Goal: Answer question/provide support

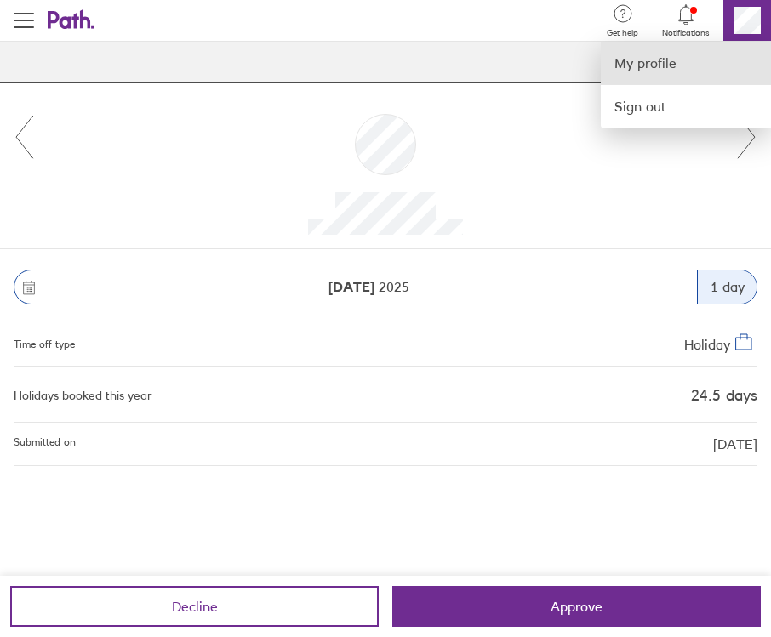
click at [674, 58] on link "My profile" at bounding box center [686, 63] width 170 height 43
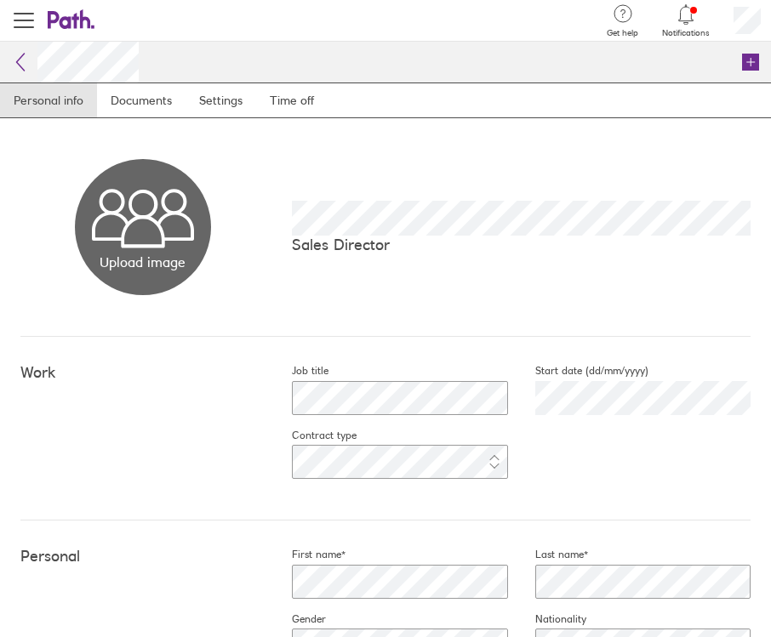
click at [20, 66] on icon at bounding box center [21, 62] width 8 height 17
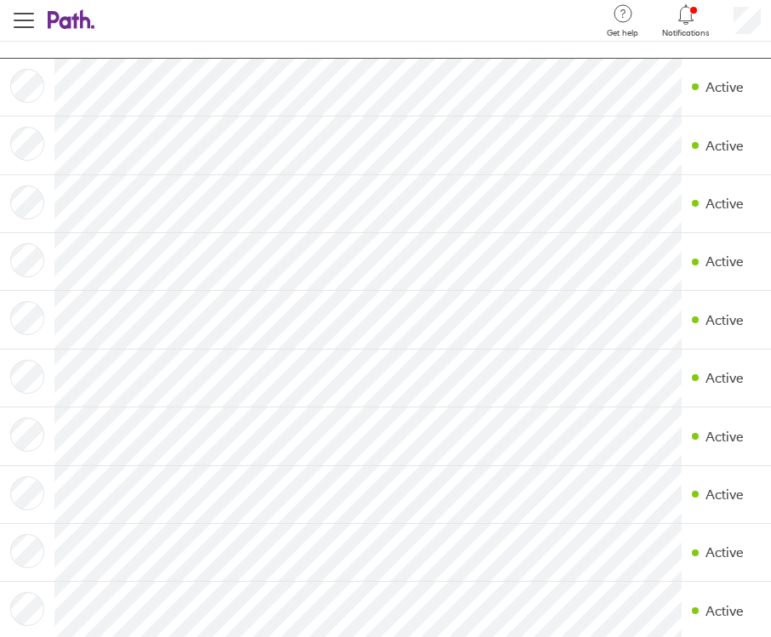
scroll to position [105, 0]
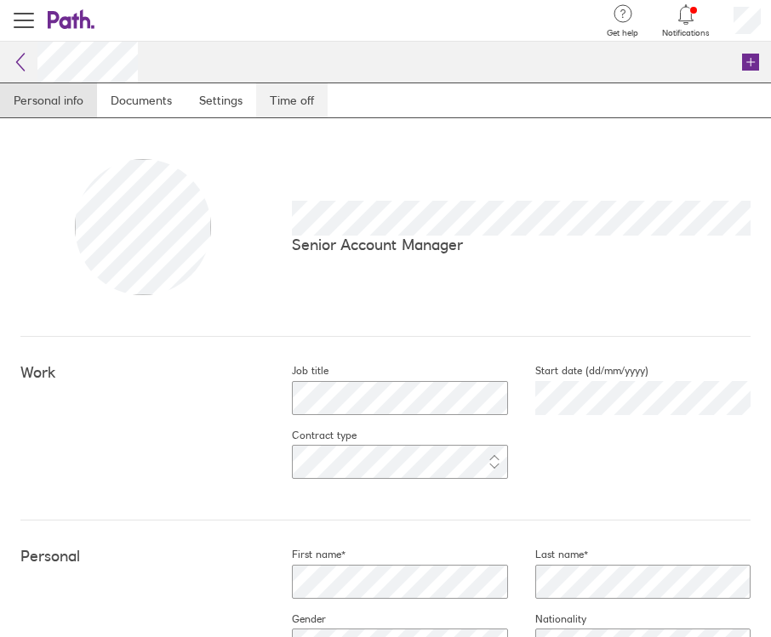
click at [284, 100] on link "Time off" at bounding box center [291, 100] width 71 height 34
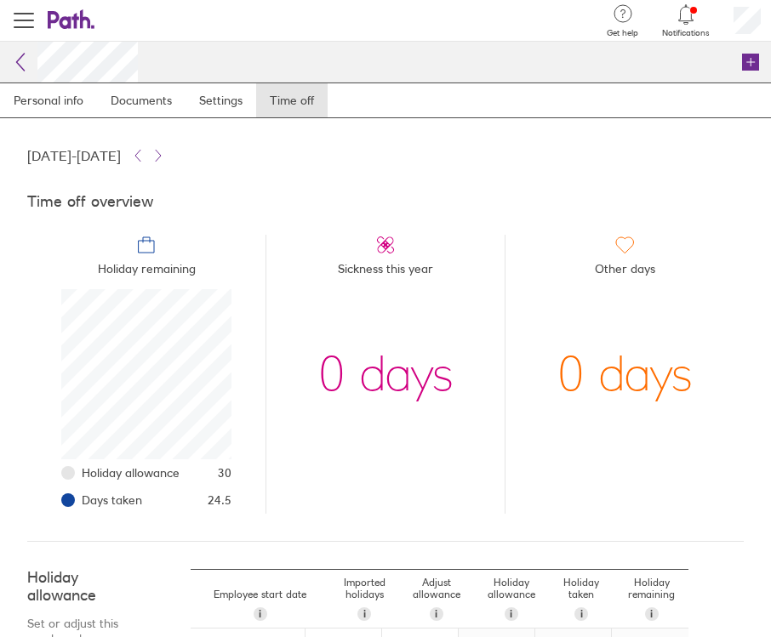
click at [687, 26] on div at bounding box center [686, 15] width 48 height 24
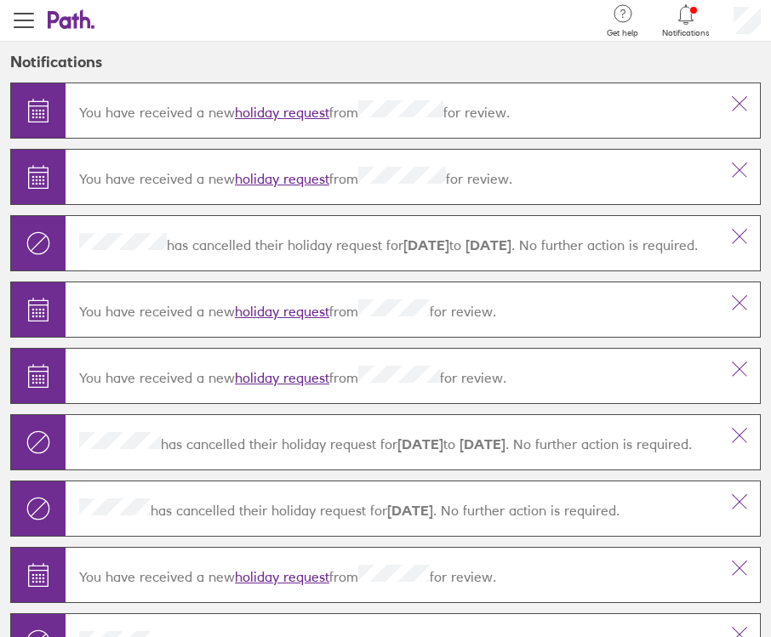
click at [278, 109] on link "holiday request" at bounding box center [282, 112] width 94 height 17
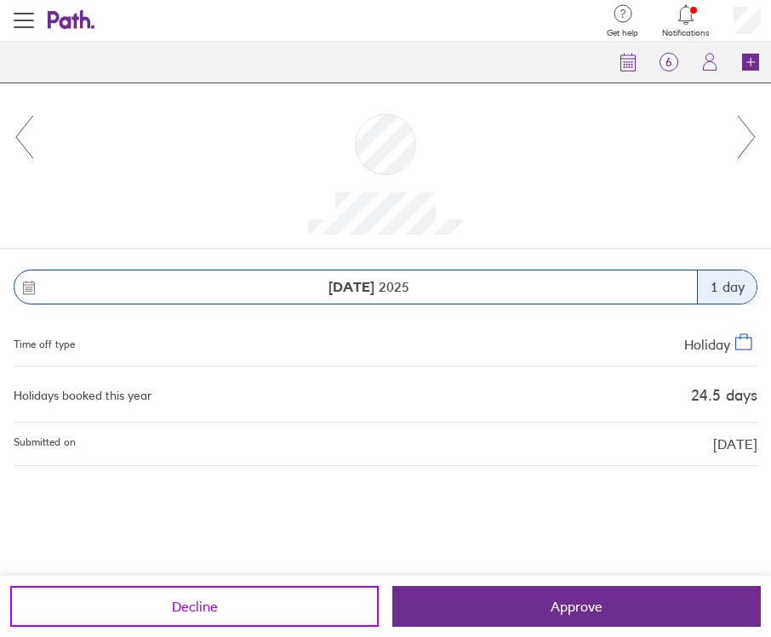
click at [228, 610] on button "Decline" at bounding box center [194, 606] width 368 height 41
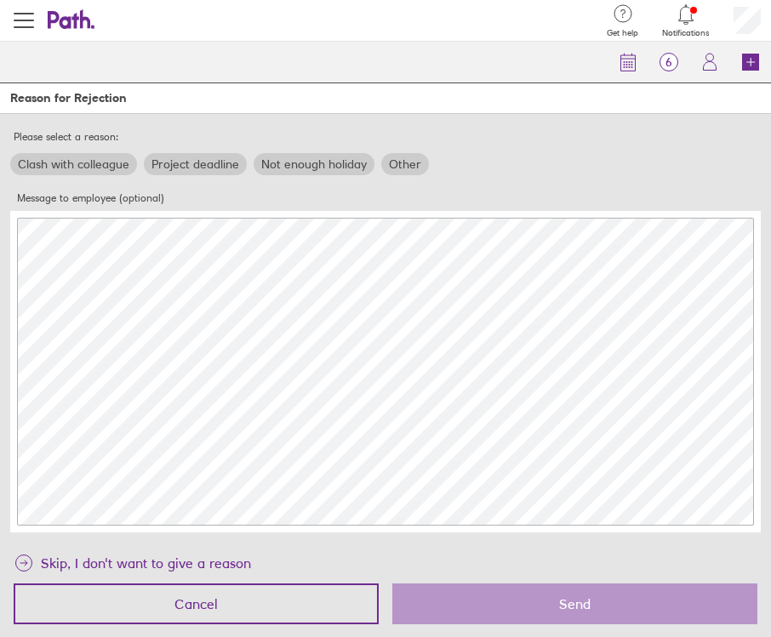
click at [533, 627] on div "Skip, I don't want to give a reason Cancel Send" at bounding box center [385, 590] width 771 height 95
click at [438, 162] on div "Clash with colleague Project deadline Not enough holiday Other" at bounding box center [385, 164] width 757 height 29
click at [404, 162] on label "Other" at bounding box center [405, 164] width 48 height 22
click at [0, 0] on input "Other" at bounding box center [0, 0] width 0 height 0
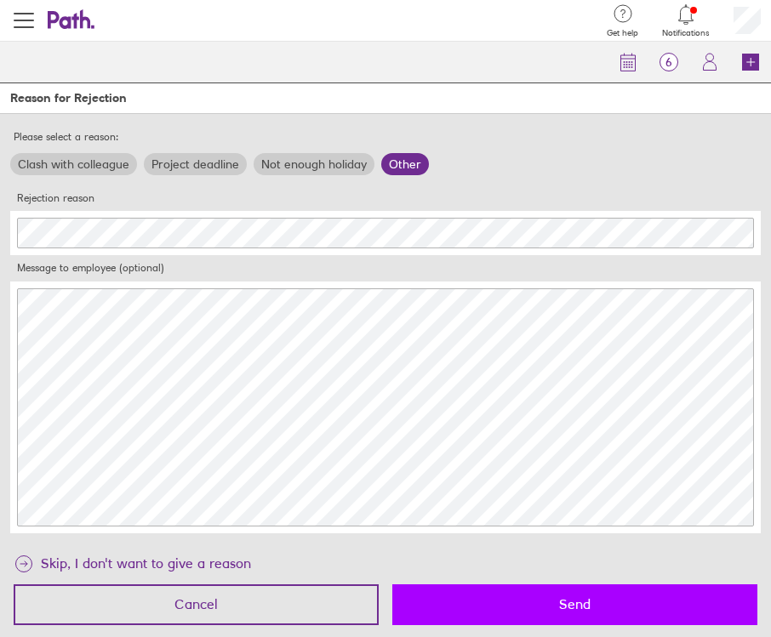
click at [592, 596] on button "Send" at bounding box center [574, 604] width 365 height 41
